Goal: Navigation & Orientation: Find specific page/section

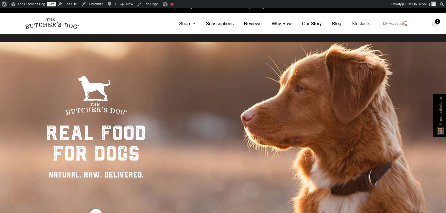
click at [361, 24] on link "Stockists" at bounding box center [356, 23] width 29 height 7
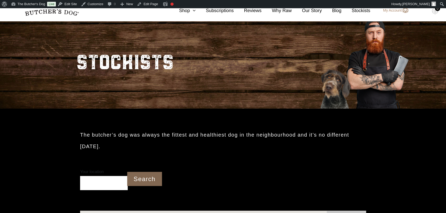
scroll to position [72, 0]
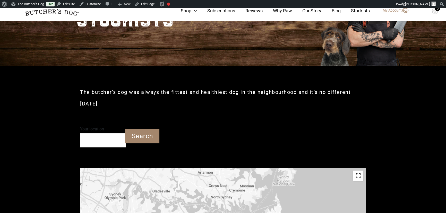
click at [105, 142] on input "Your location" at bounding box center [103, 141] width 46 height 14
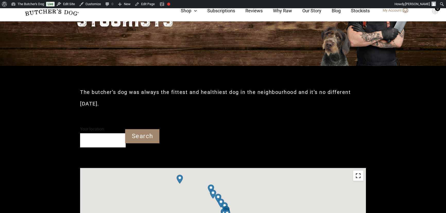
scroll to position [165, 0]
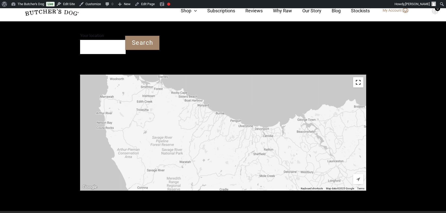
drag, startPoint x: 170, startPoint y: 92, endPoint x: 230, endPoint y: 118, distance: 64.9
click at [230, 118] on div at bounding box center [223, 133] width 286 height 116
